Goal: Find specific page/section: Find specific page/section

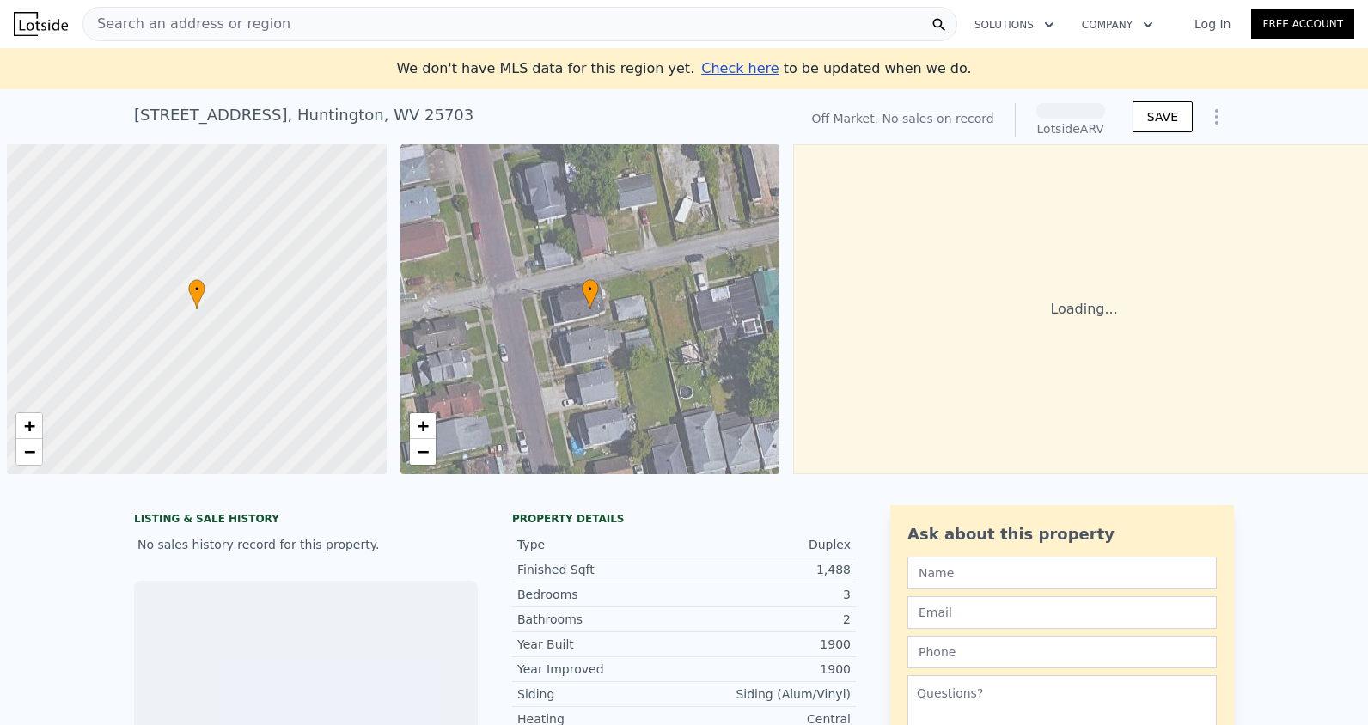
scroll to position [0, 7]
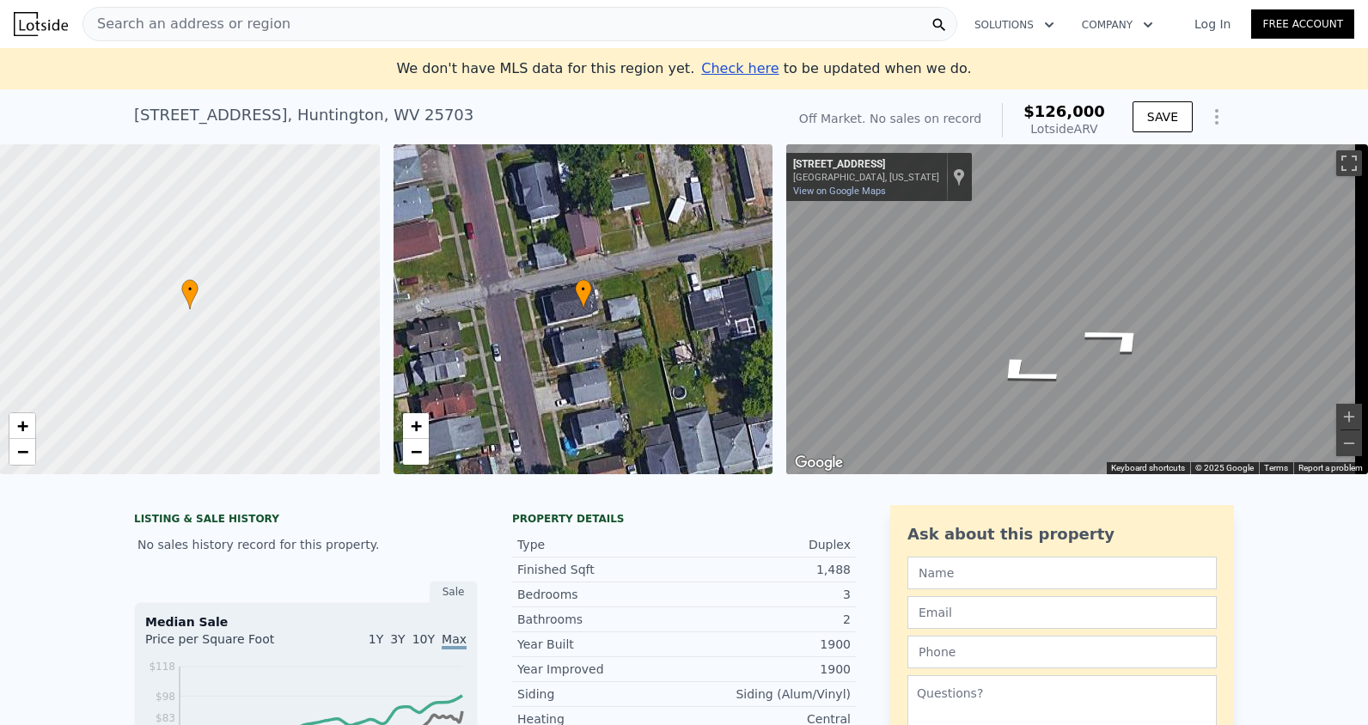
click at [576, 205] on div "• + − • + − ← Move left → Move right ↑ Move up ↓ Move down + Zoom in - Zoom out…" at bounding box center [684, 309] width 1368 height 330
click at [255, 18] on span "Search an address or region" at bounding box center [186, 24] width 207 height 21
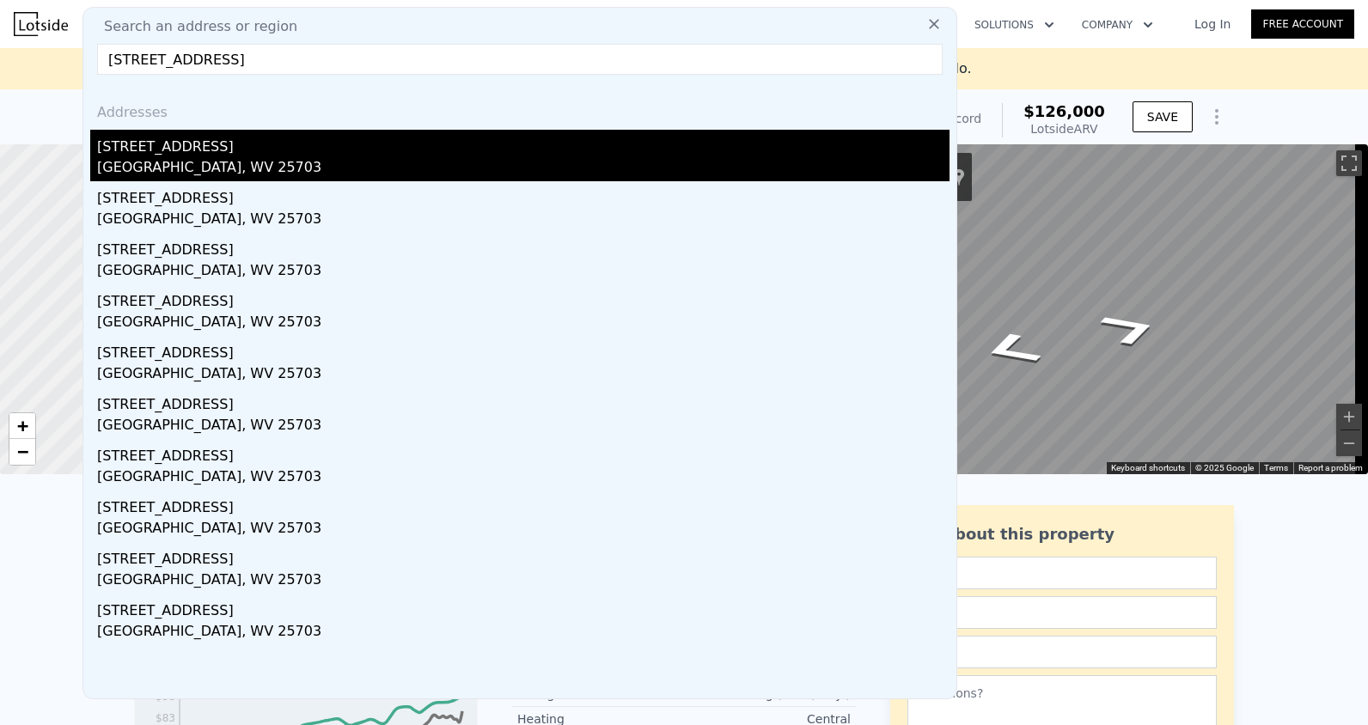
type input "[STREET_ADDRESS]"
click at [249, 150] on div "[STREET_ADDRESS]" at bounding box center [523, 143] width 852 height 27
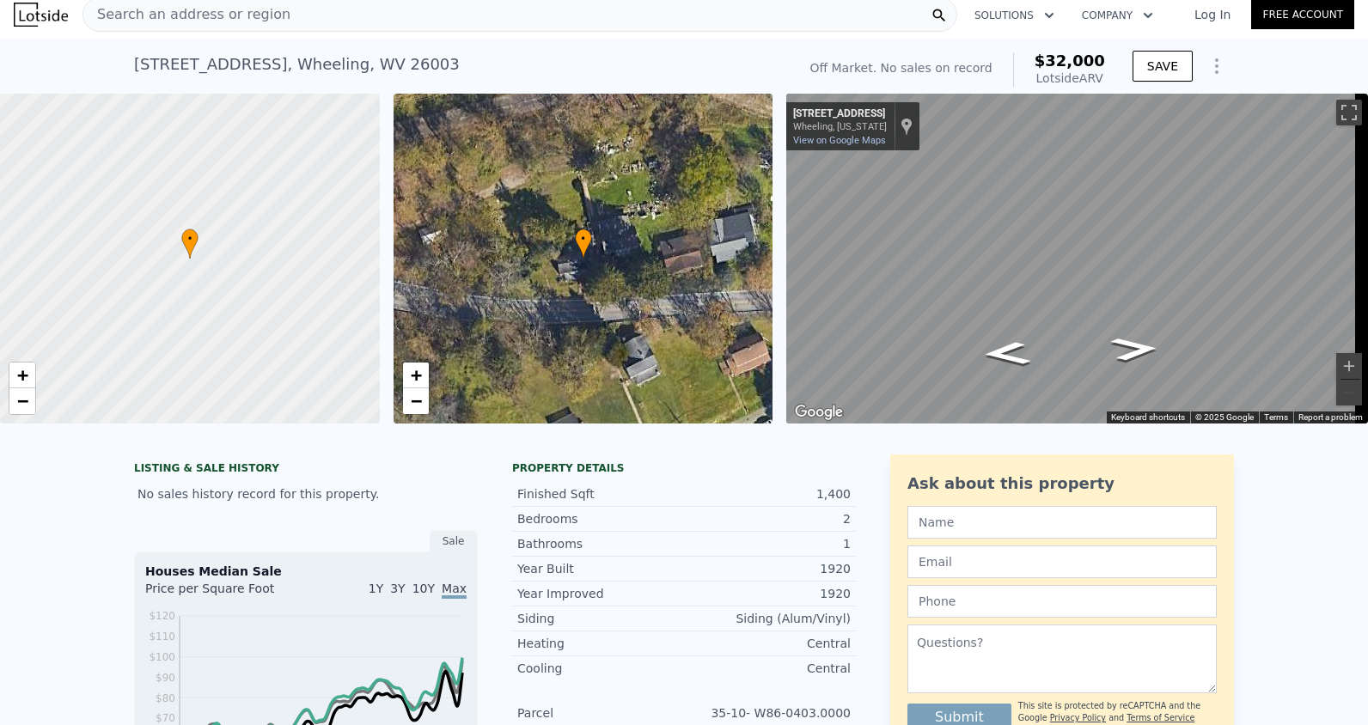
scroll to position [6, 0]
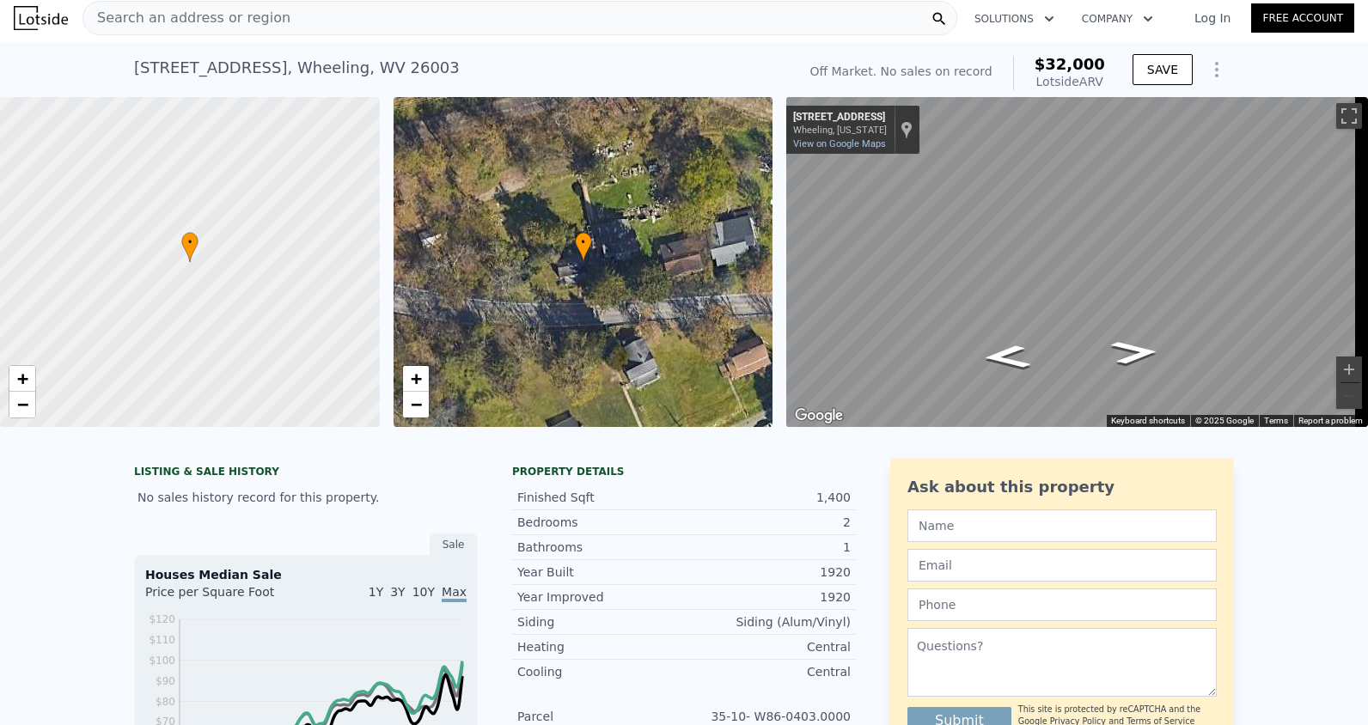
click at [424, 65] on div "[STREET_ADDRESS]" at bounding box center [297, 68] width 326 height 24
drag, startPoint x: 433, startPoint y: 65, endPoint x: 67, endPoint y: 90, distance: 366.9
click at [67, 90] on div "[STREET_ADDRESS] No sales on record (~ARV $32k ) Off Market. No sales on record…" at bounding box center [684, 69] width 1368 height 55
drag, startPoint x: 67, startPoint y: 90, endPoint x: 253, endPoint y: 66, distance: 187.2
copy div "148 E Bethlehem Blvd , Wheeling , WV 26003"
